Goal: Transaction & Acquisition: Purchase product/service

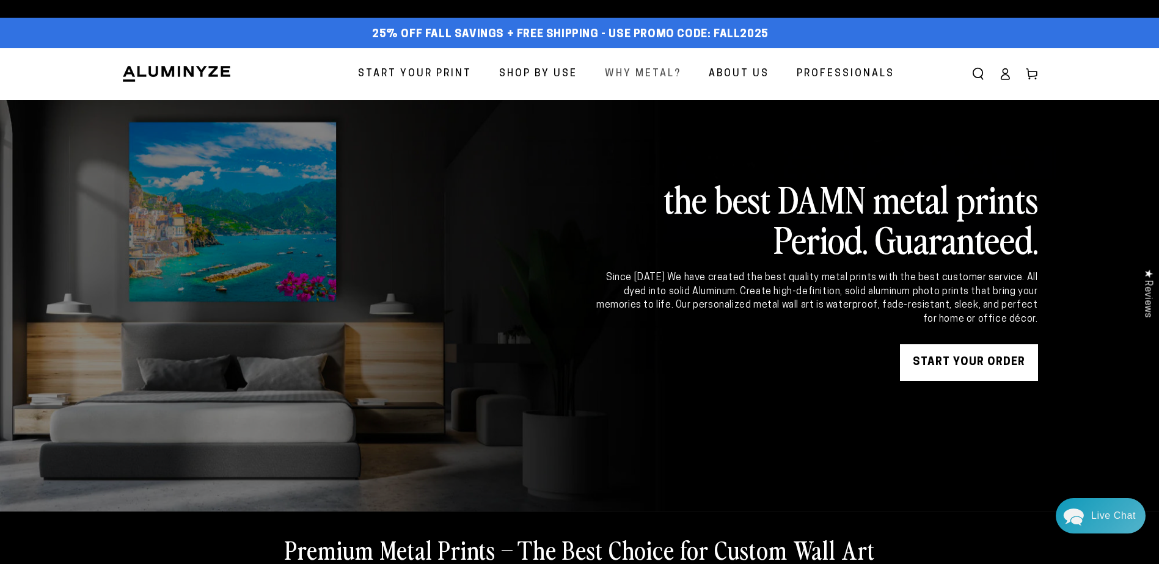
click at [617, 83] on span "Why Metal?" at bounding box center [643, 74] width 76 height 18
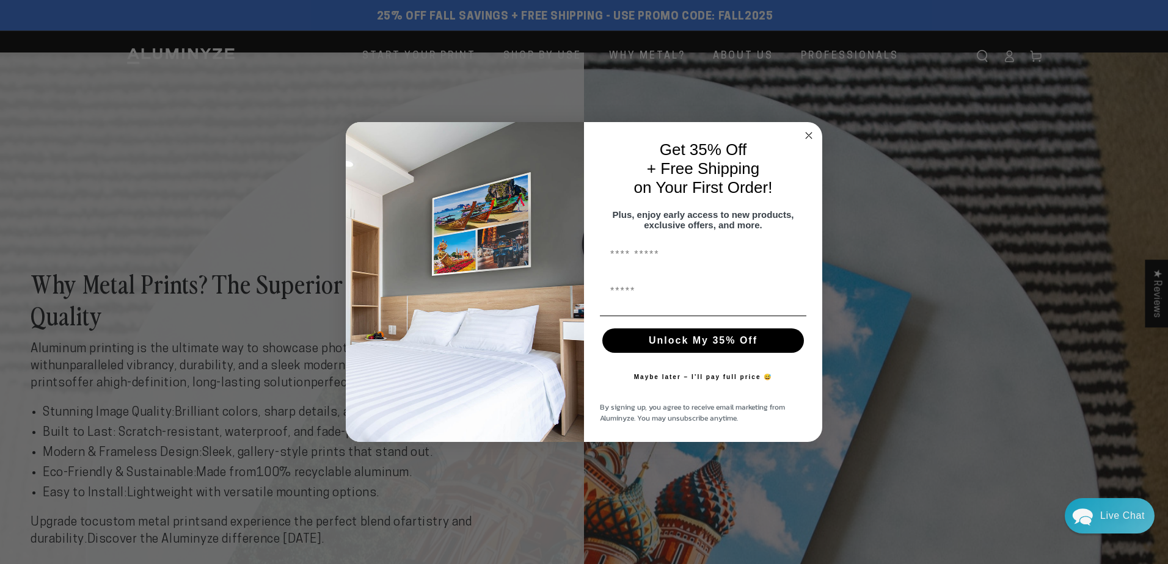
click at [808, 133] on icon "Close dialog" at bounding box center [809, 136] width 6 height 6
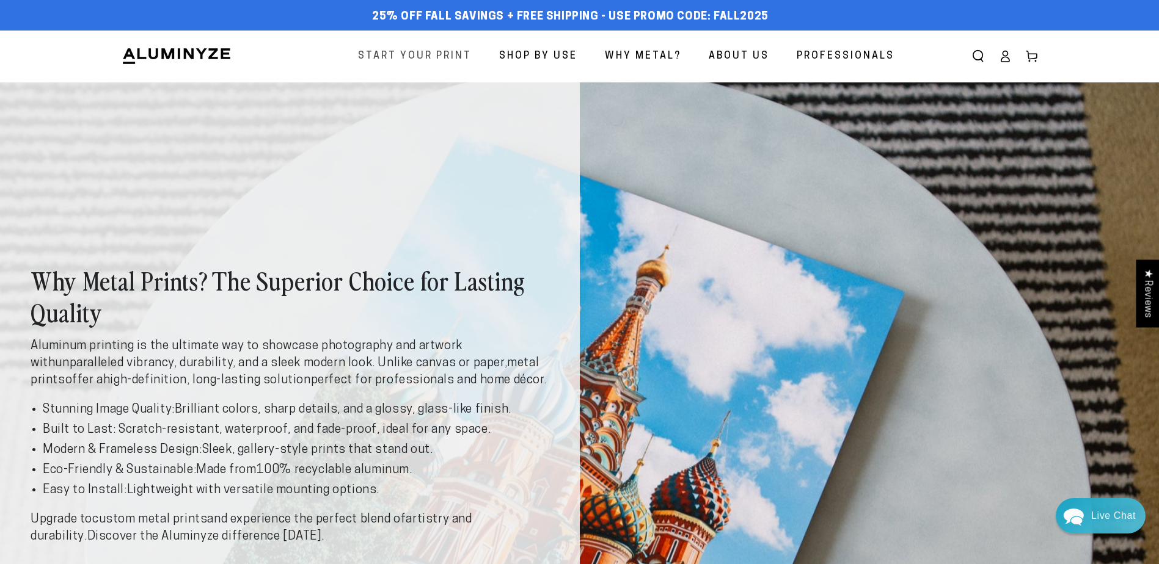
click at [358, 65] on span "Start Your Print" at bounding box center [415, 57] width 114 height 18
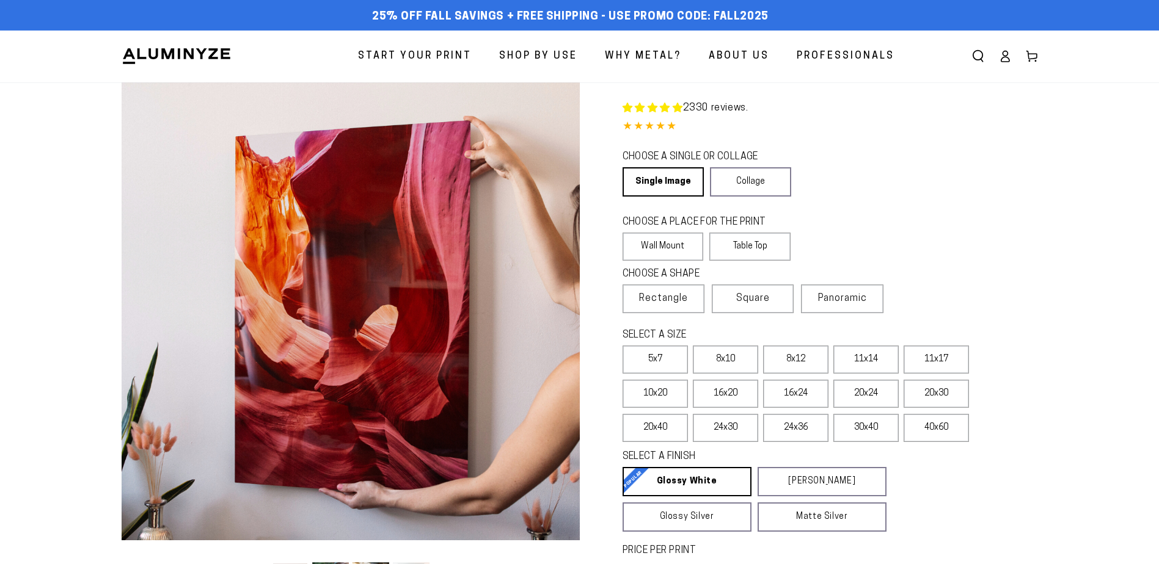
select select "**********"
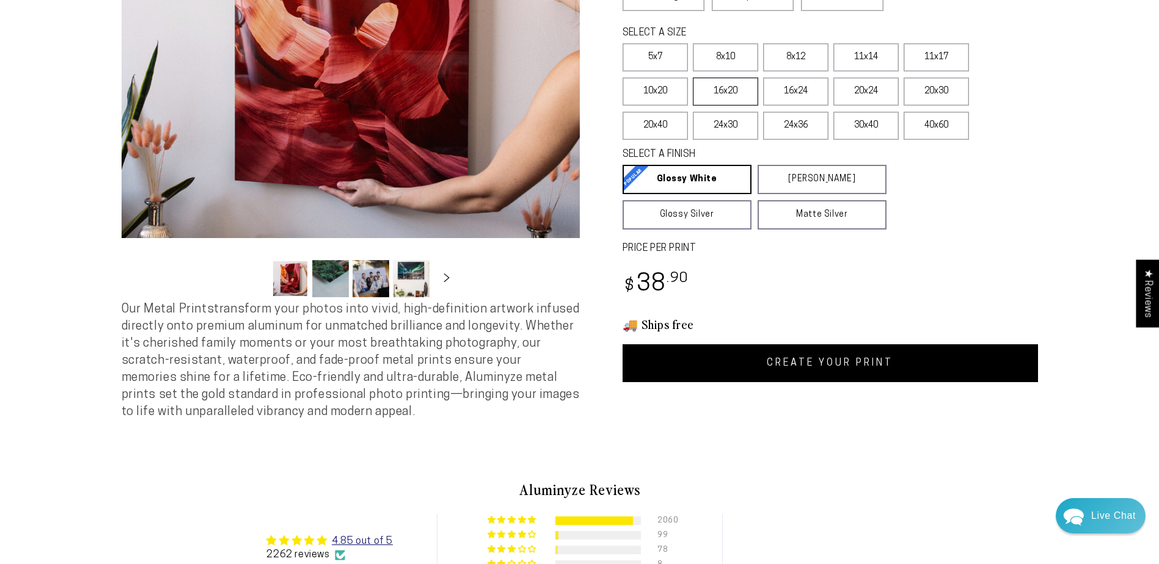
scroll to position [305, 0]
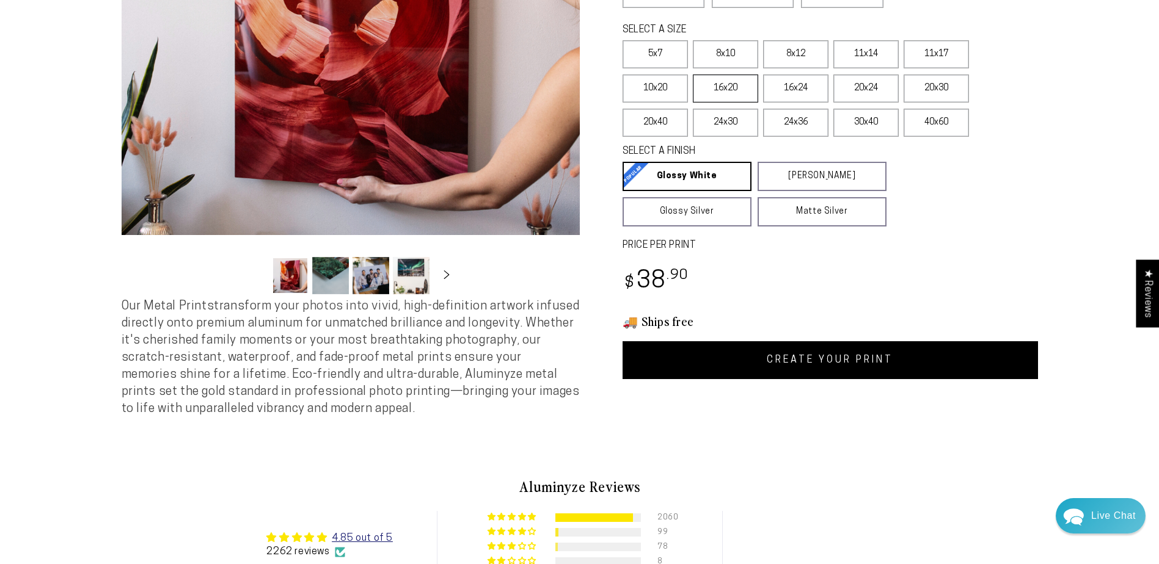
click at [704, 103] on label "16x20" at bounding box center [725, 89] width 65 height 28
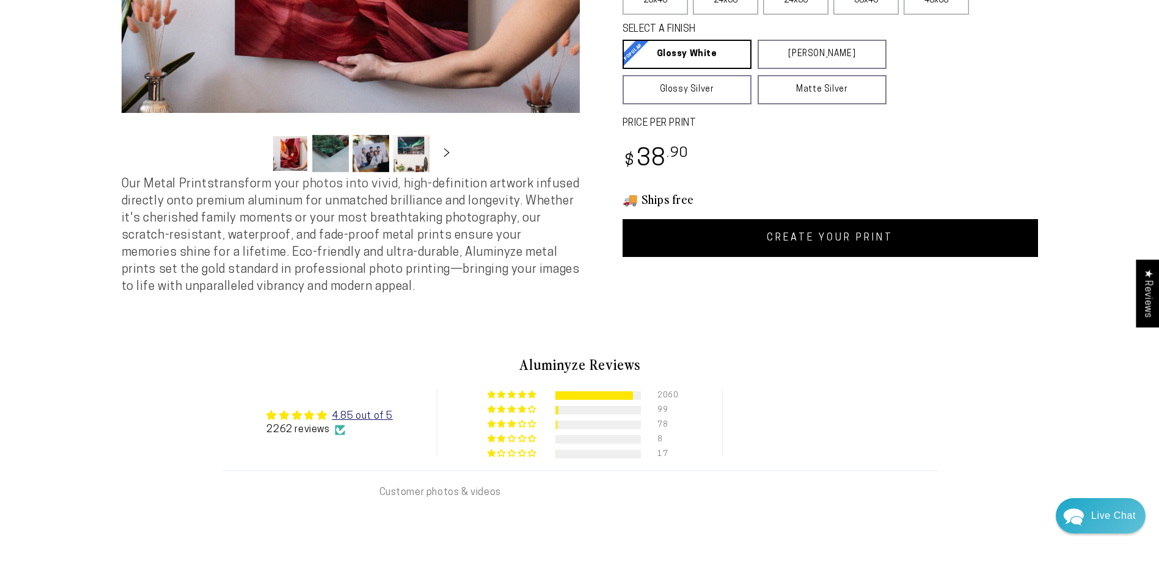
scroll to position [489, 0]
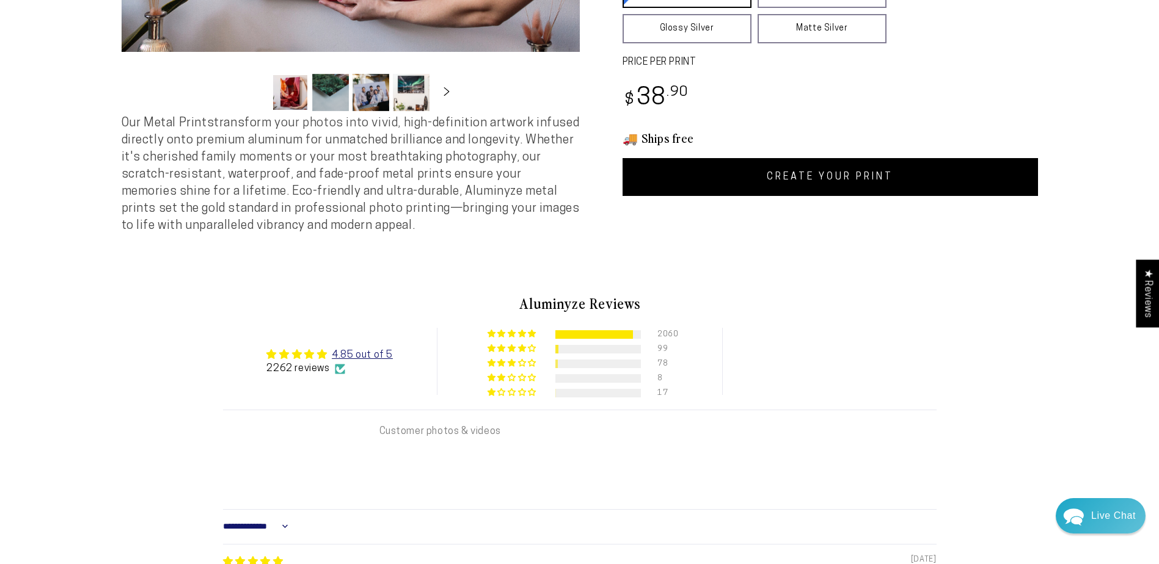
click at [874, 43] on link "Matte Silver Matte Silver Our raw silver matte aluminum surface adds a fascinat…" at bounding box center [821, 28] width 129 height 29
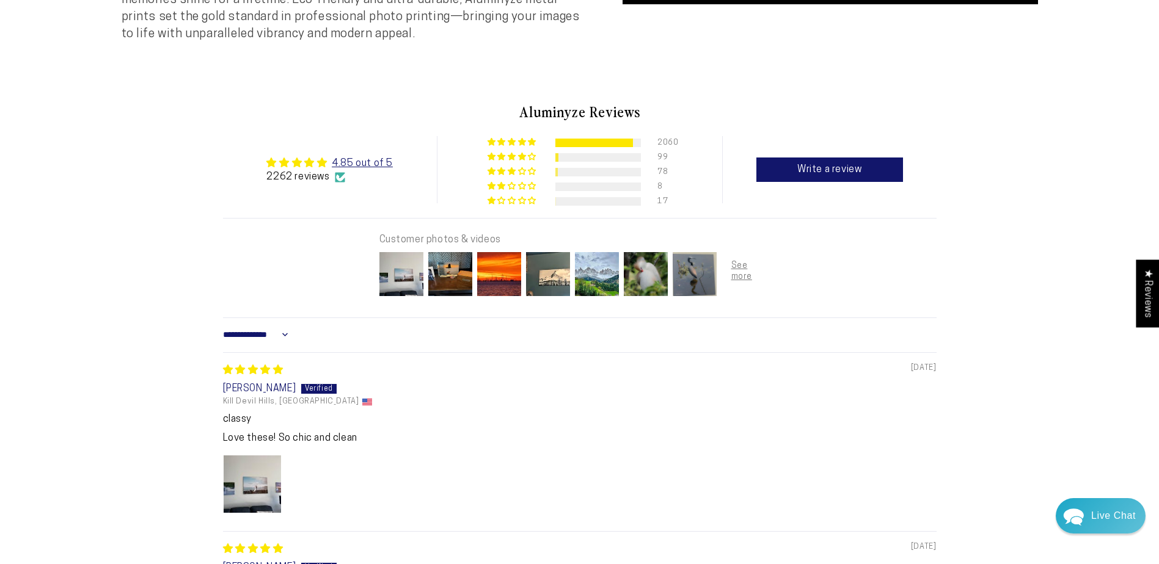
scroll to position [672, 0]
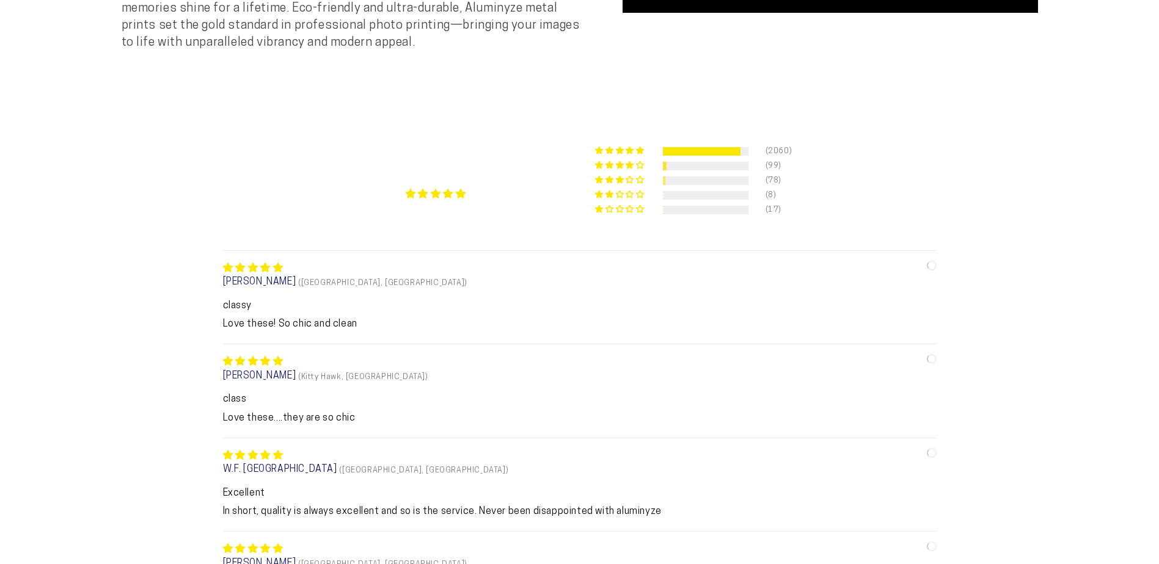
scroll to position [672, 0]
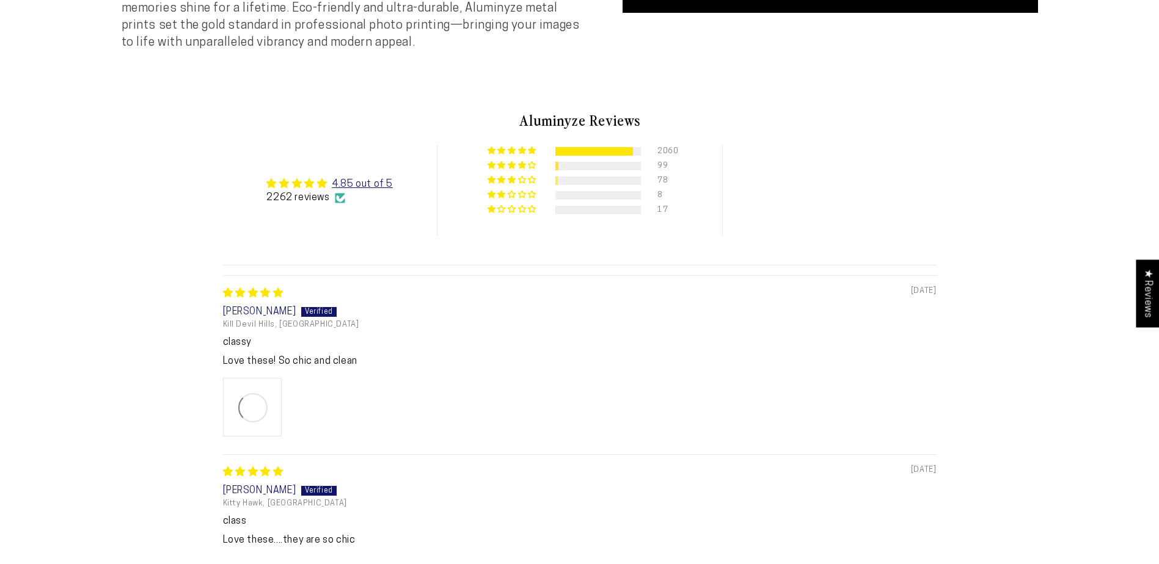
select select "**********"
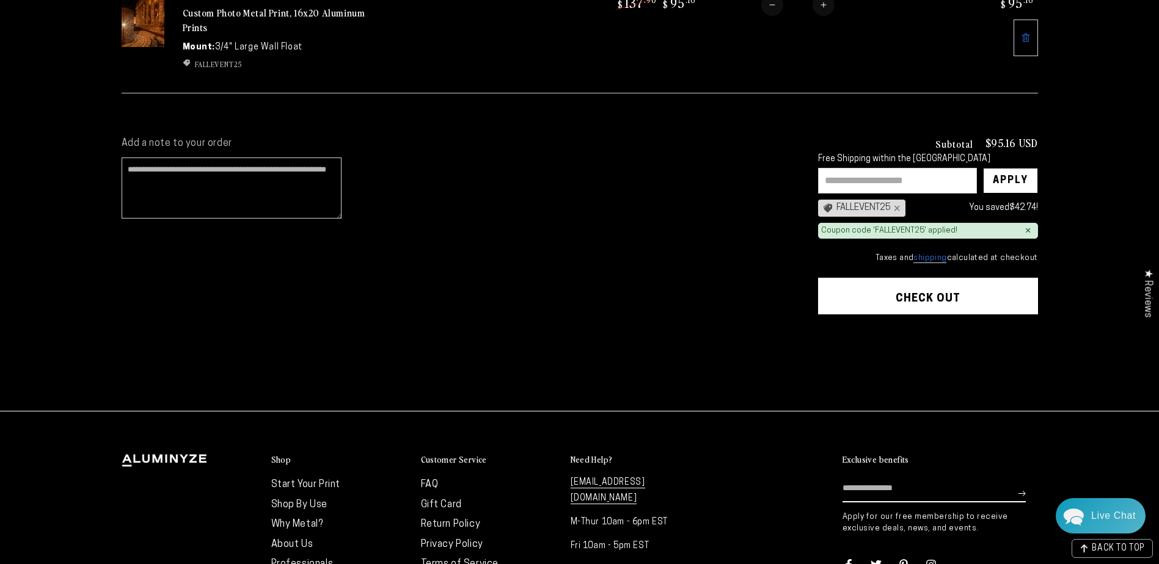
scroll to position [244, 0]
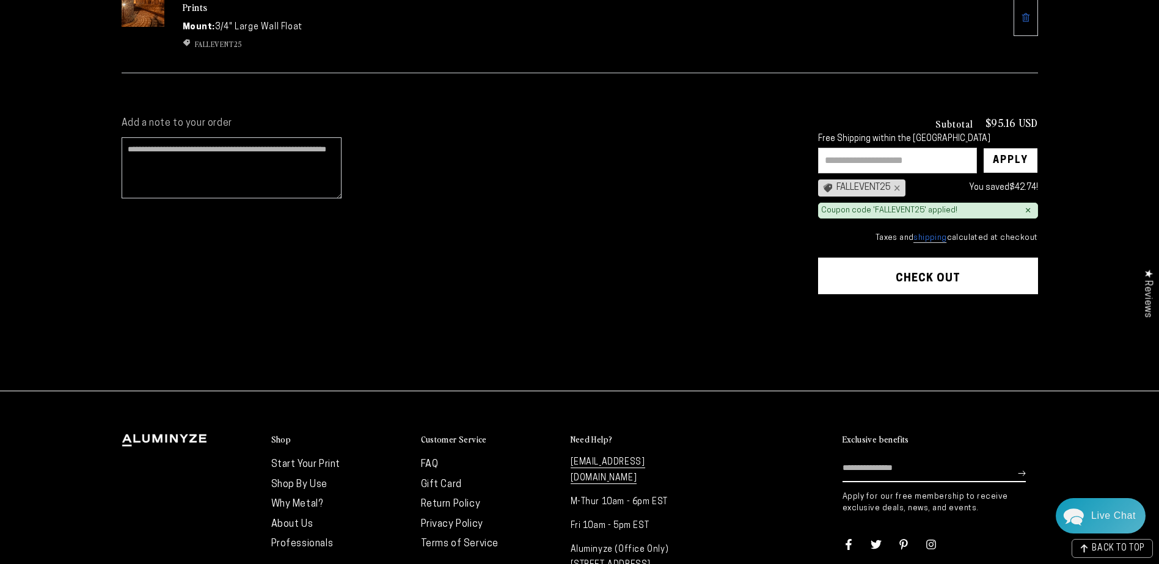
click at [818, 173] on input "text" at bounding box center [897, 161] width 159 height 26
type input "**********"
click at [1028, 173] on div "Apply" at bounding box center [1009, 160] width 35 height 24
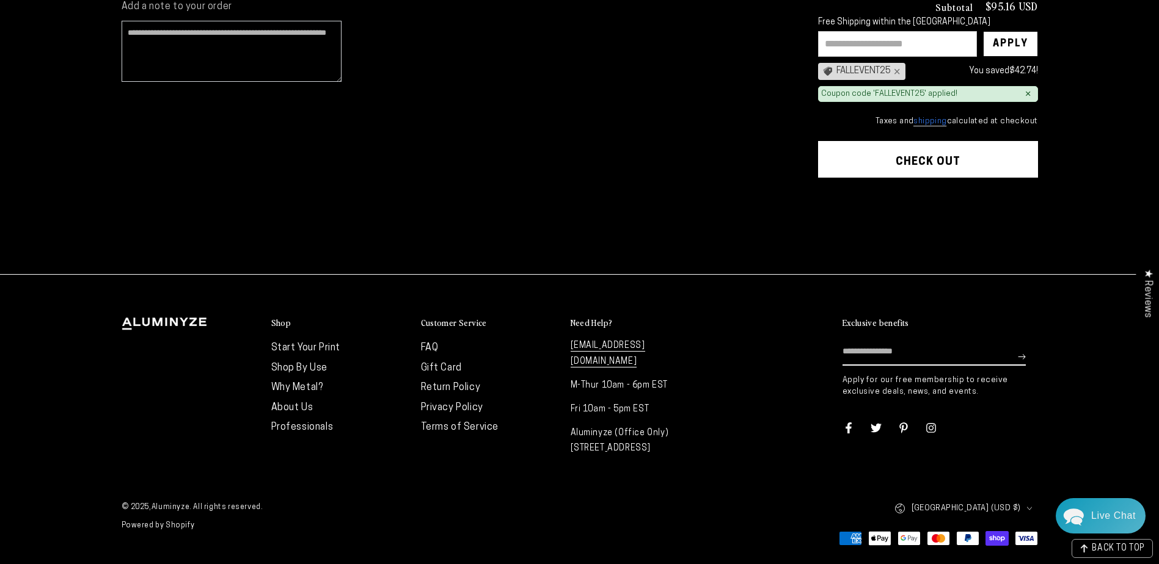
scroll to position [733, 0]
